Goal: Information Seeking & Learning: Learn about a topic

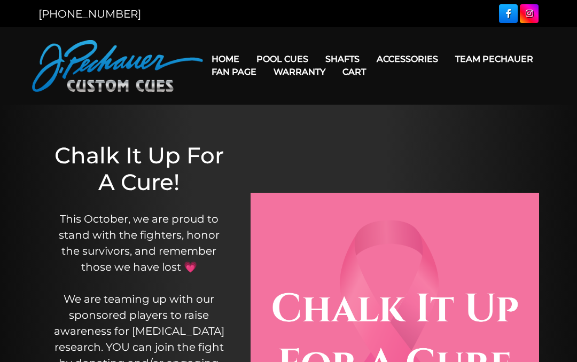
click at [341, 233] on link "[PERSON_NAME] Collection" at bounding box center [314, 225] width 131 height 15
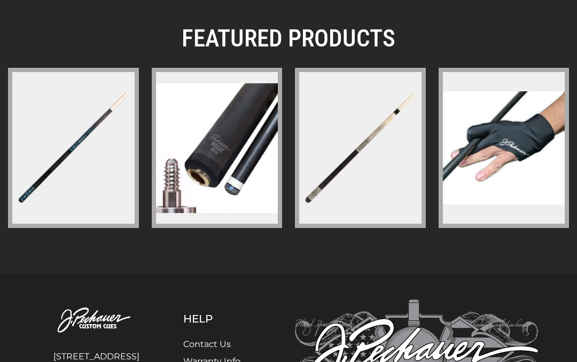
scroll to position [1951, 0]
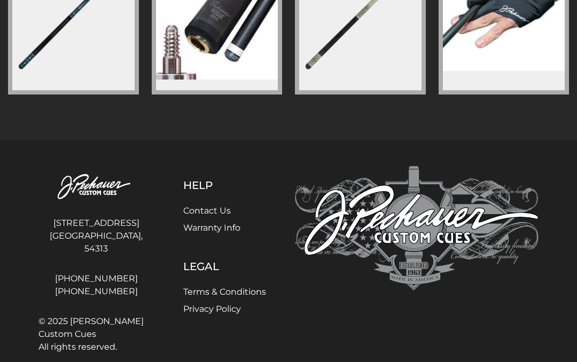
click at [215, 58] on img at bounding box center [217, 15] width 122 height 130
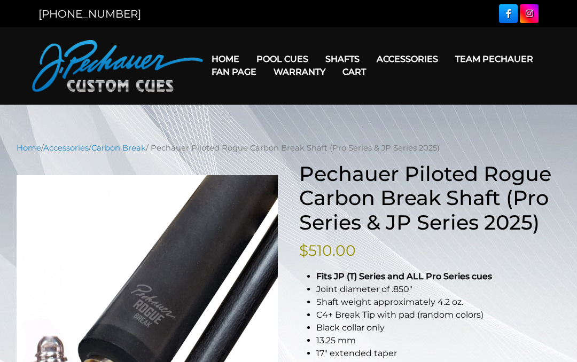
click at [265, 59] on link "Fan Page" at bounding box center [234, 71] width 62 height 27
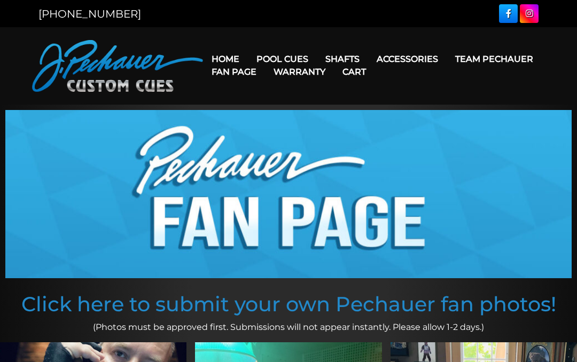
click at [456, 172] on link "Pechauer Black Ice Break Shaft" at bounding box center [410, 165] width 184 height 15
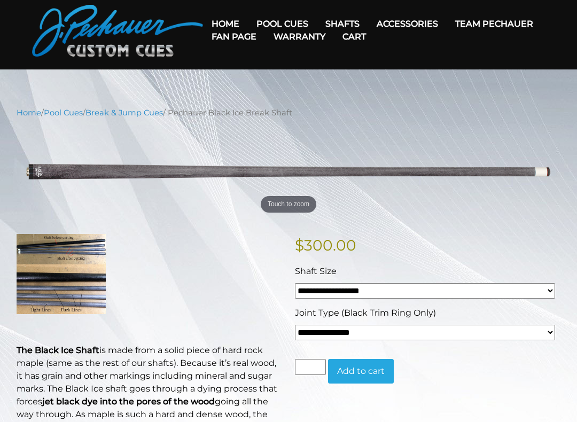
scroll to position [37, 0]
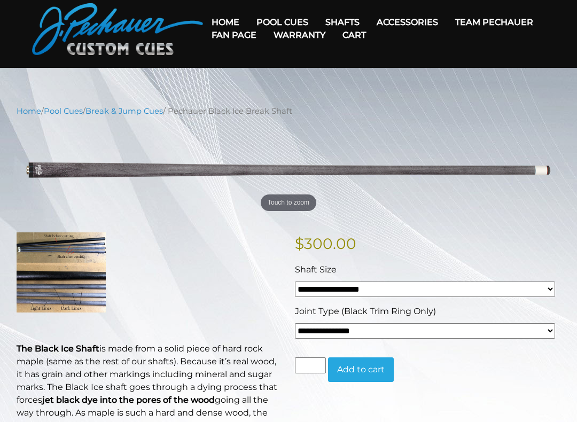
click at [62, 277] on img at bounding box center [61, 272] width 89 height 80
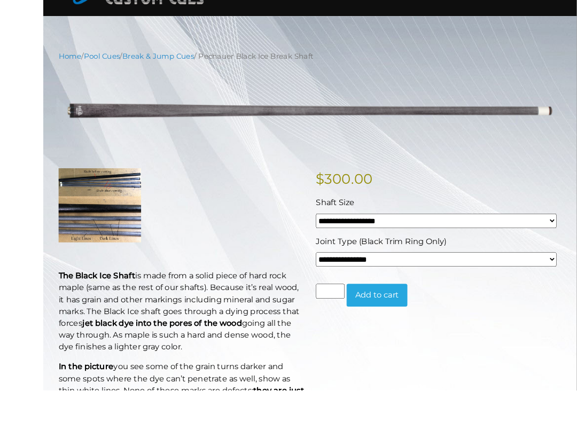
scroll to position [116, 0]
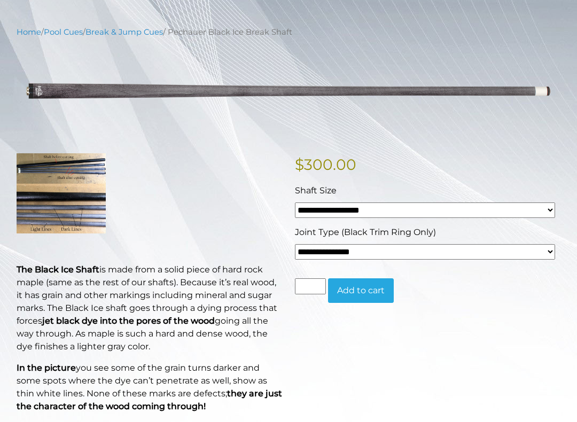
click at [450, 160] on p "$ 300.00" at bounding box center [427, 164] width 265 height 22
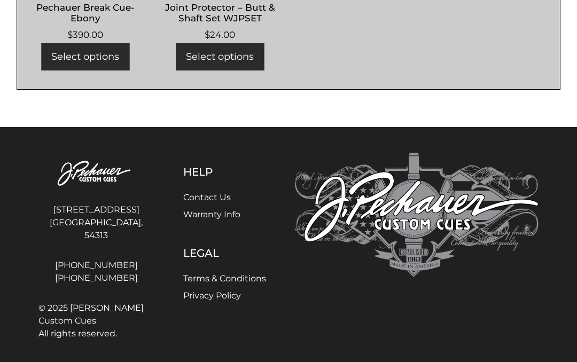
scroll to position [903, 0]
